Goal: Navigation & Orientation: Find specific page/section

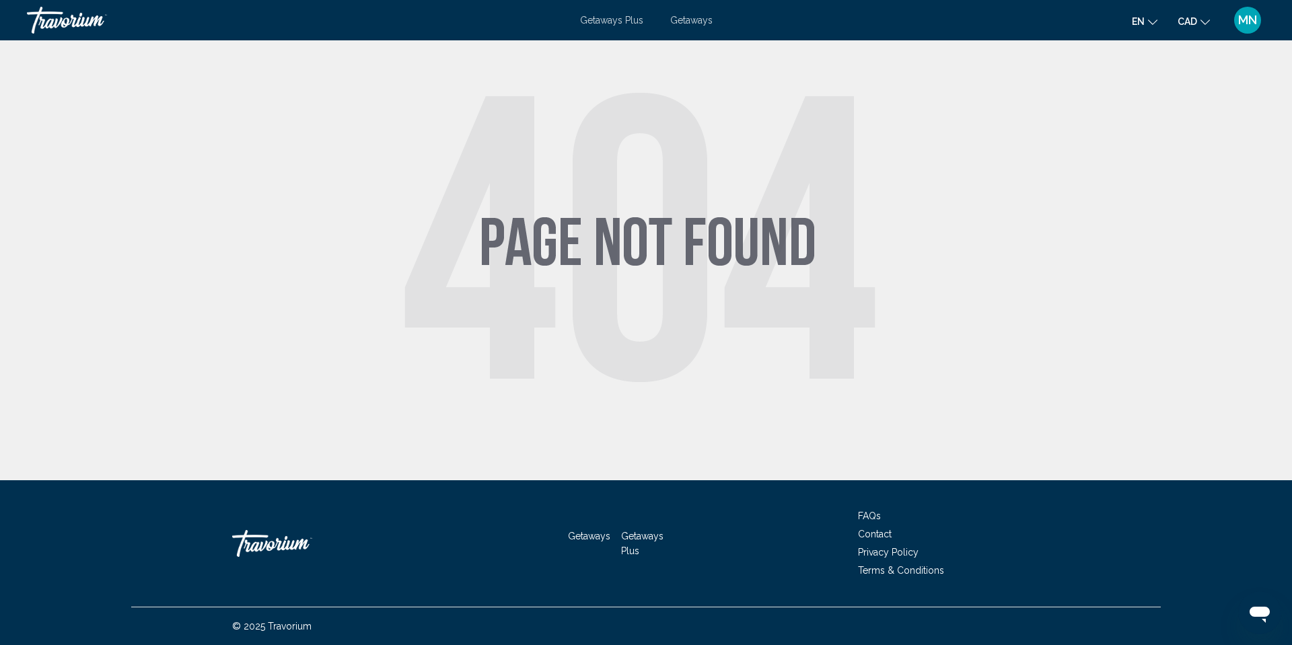
click at [1238, 27] on span "MN" at bounding box center [1247, 19] width 19 height 13
click at [1189, 71] on div "Mélanie Nadeau" at bounding box center [1187, 64] width 96 height 15
